Goal: Information Seeking & Learning: Find specific fact

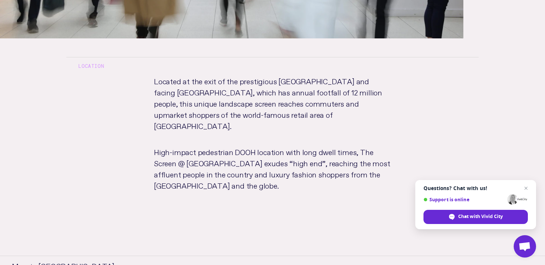
scroll to position [376, 0]
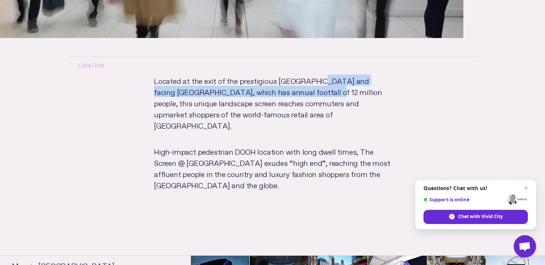
drag, startPoint x: 315, startPoint y: 108, endPoint x: 311, endPoint y: 122, distance: 14.7
click at [311, 122] on p "Located at the exit of the prestigious [GEOGRAPHIC_DATA] and facing [GEOGRAPHIC…" at bounding box center [272, 110] width 261 height 71
copy p "Arcade shopping centre and facing [GEOGRAPHIC_DATA]"
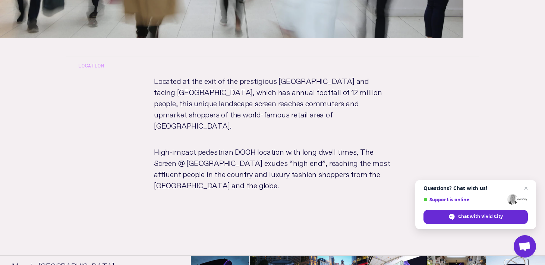
click at [200, 115] on p "Located at the exit of the prestigious [GEOGRAPHIC_DATA] and facing [GEOGRAPHIC…" at bounding box center [272, 110] width 261 height 71
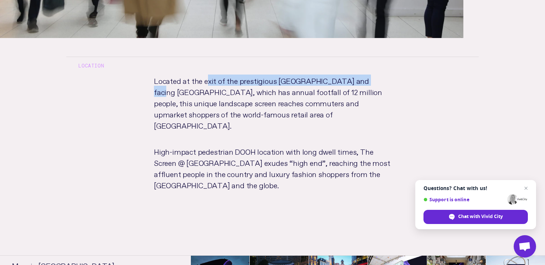
drag, startPoint x: 207, startPoint y: 110, endPoint x: 372, endPoint y: 110, distance: 164.7
click at [372, 110] on p "Located at the exit of the prestigious [GEOGRAPHIC_DATA] and facing [GEOGRAPHIC…" at bounding box center [272, 110] width 261 height 71
copy p "xit of the prestigious [GEOGRAPHIC_DATA] shopping"
click at [300, 116] on p "Located at the exit of the prestigious [GEOGRAPHIC_DATA] and facing [GEOGRAPHIC…" at bounding box center [272, 110] width 261 height 71
drag, startPoint x: 277, startPoint y: 108, endPoint x: 370, endPoint y: 113, distance: 93.6
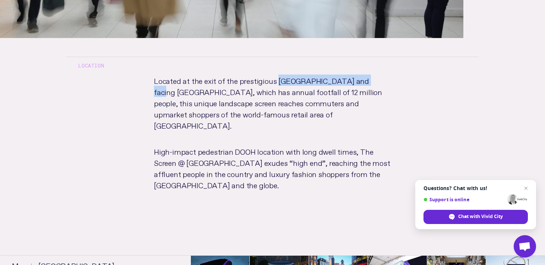
click at [370, 113] on p "Located at the exit of the prestigious [GEOGRAPHIC_DATA] and facing [GEOGRAPHIC…" at bounding box center [272, 110] width 261 height 71
click at [369, 113] on p "Located at the exit of the prestigious [GEOGRAPHIC_DATA] and facing [GEOGRAPHIC…" at bounding box center [272, 110] width 261 height 71
drag, startPoint x: 276, startPoint y: 110, endPoint x: 175, endPoint y: 121, distance: 100.9
click at [175, 121] on p "Located at the exit of the prestigious [GEOGRAPHIC_DATA] and facing [GEOGRAPHIC…" at bounding box center [272, 110] width 261 height 71
copy p "[GEOGRAPHIC_DATA]"
